Goal: Information Seeking & Learning: Check status

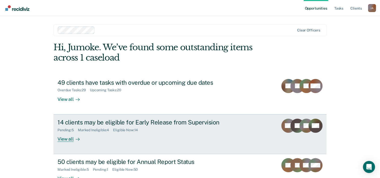
click at [119, 133] on div "14 clients may be eligible for Early Release from Supervision Pending : 5 Marke…" at bounding box center [151, 129] width 188 height 23
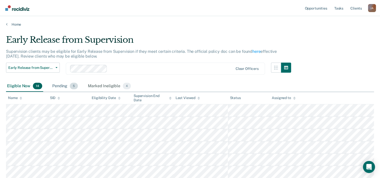
click at [62, 85] on div "Pending 5" at bounding box center [65, 86] width 28 height 11
